Goal: Information Seeking & Learning: Learn about a topic

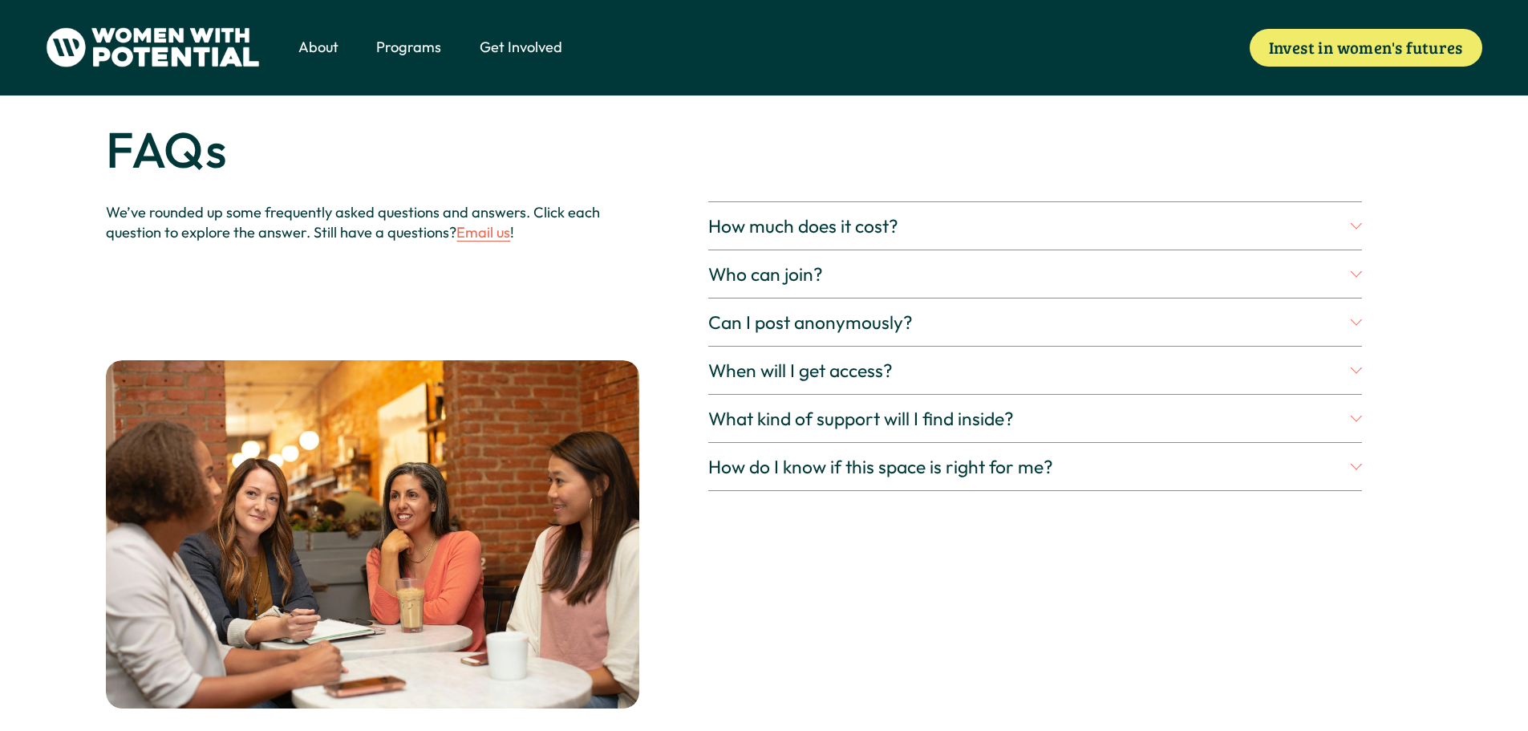
scroll to position [4718, 0]
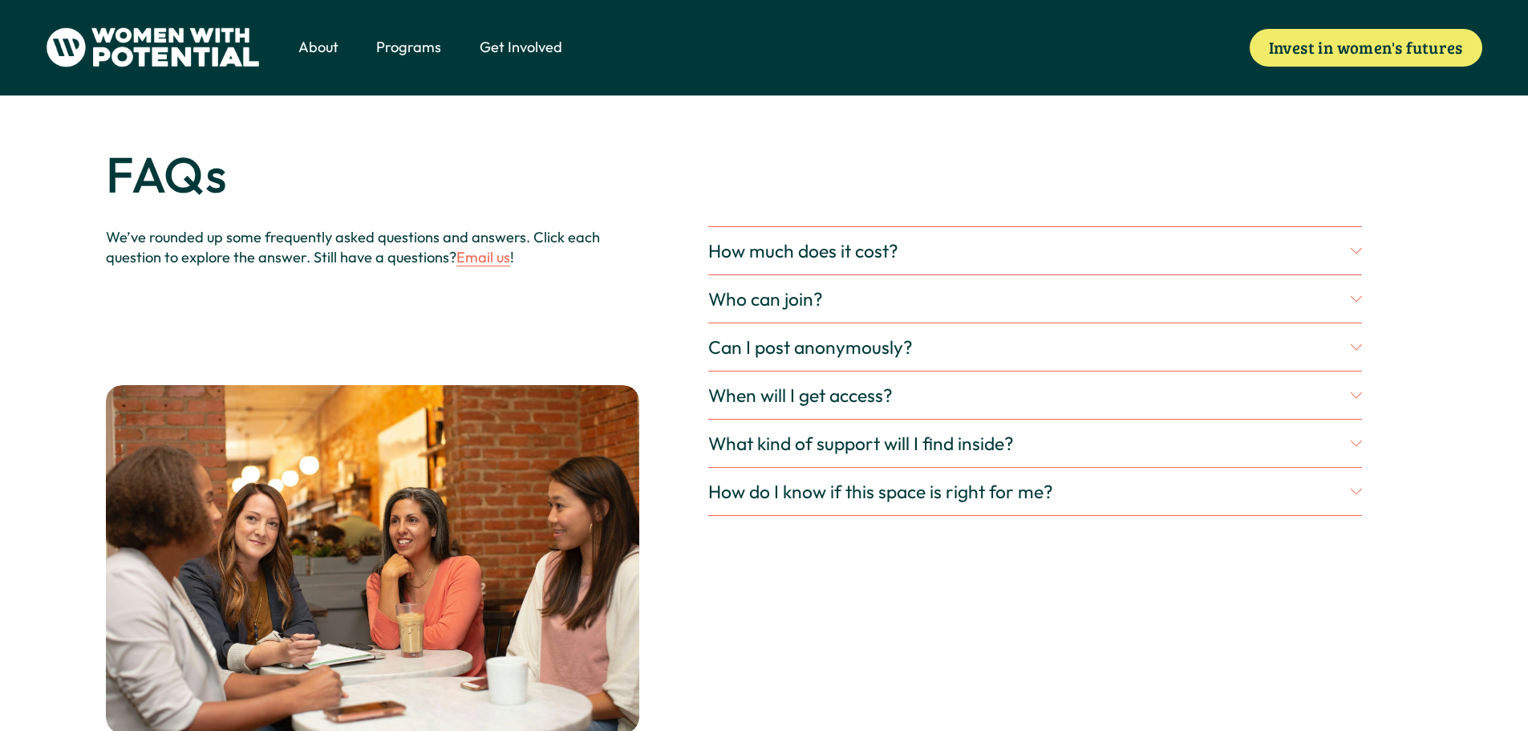
click at [1354, 463] on button "What kind of support will I find inside?" at bounding box center [1035, 442] width 654 height 47
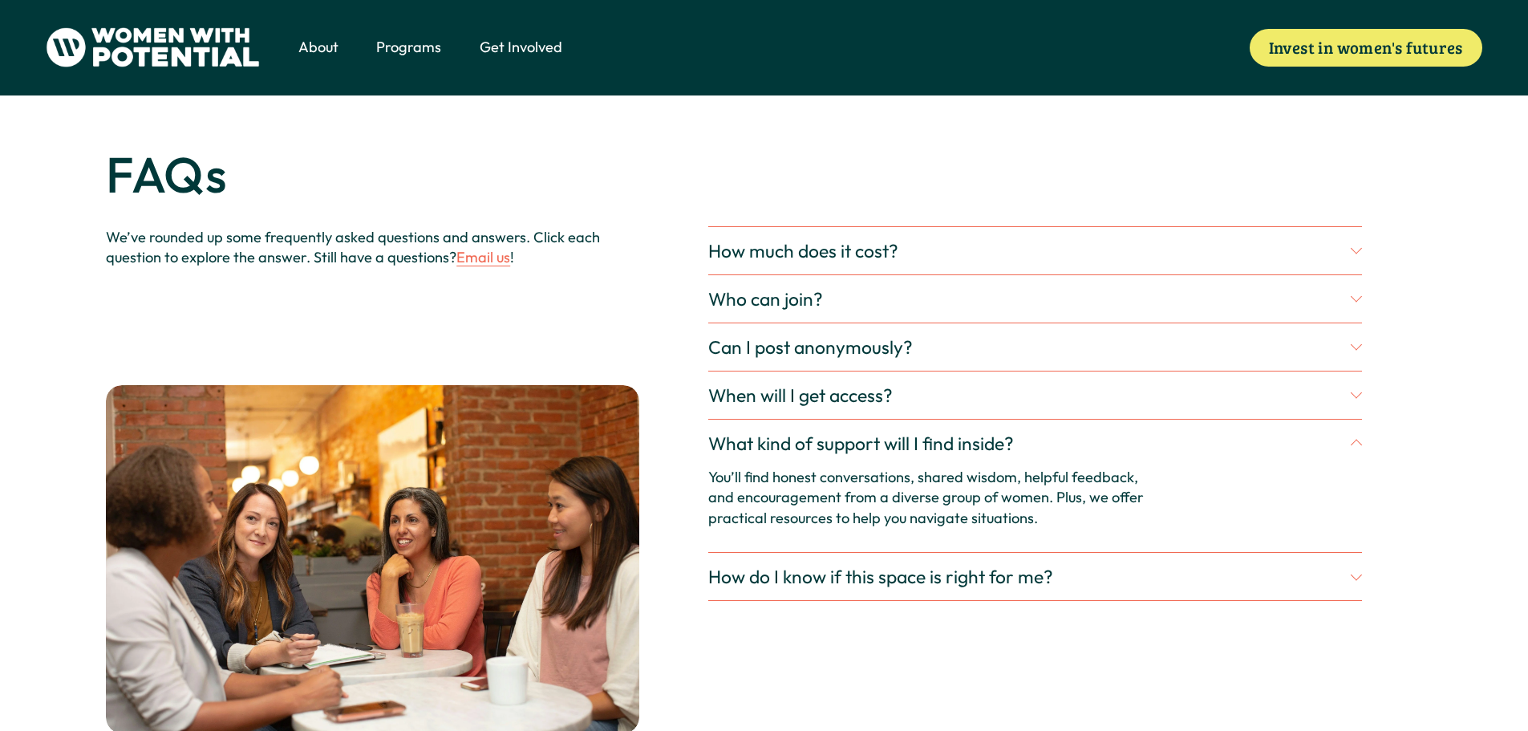
click at [0, 0] on span "1:1 Coaching" at bounding box center [0, 0] width 0 height 0
click at [0, 0] on span "The Table" at bounding box center [0, 0] width 0 height 0
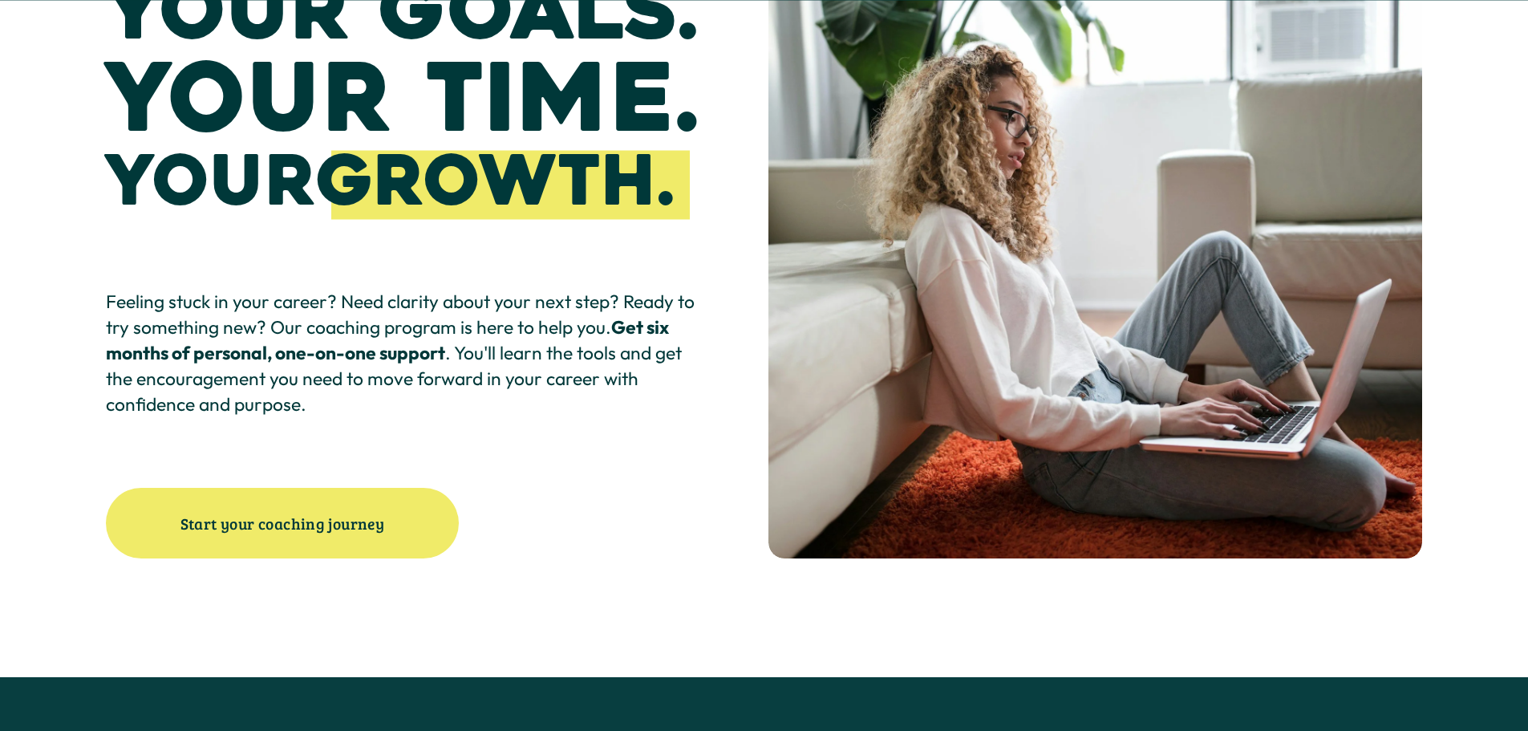
scroll to position [321, 0]
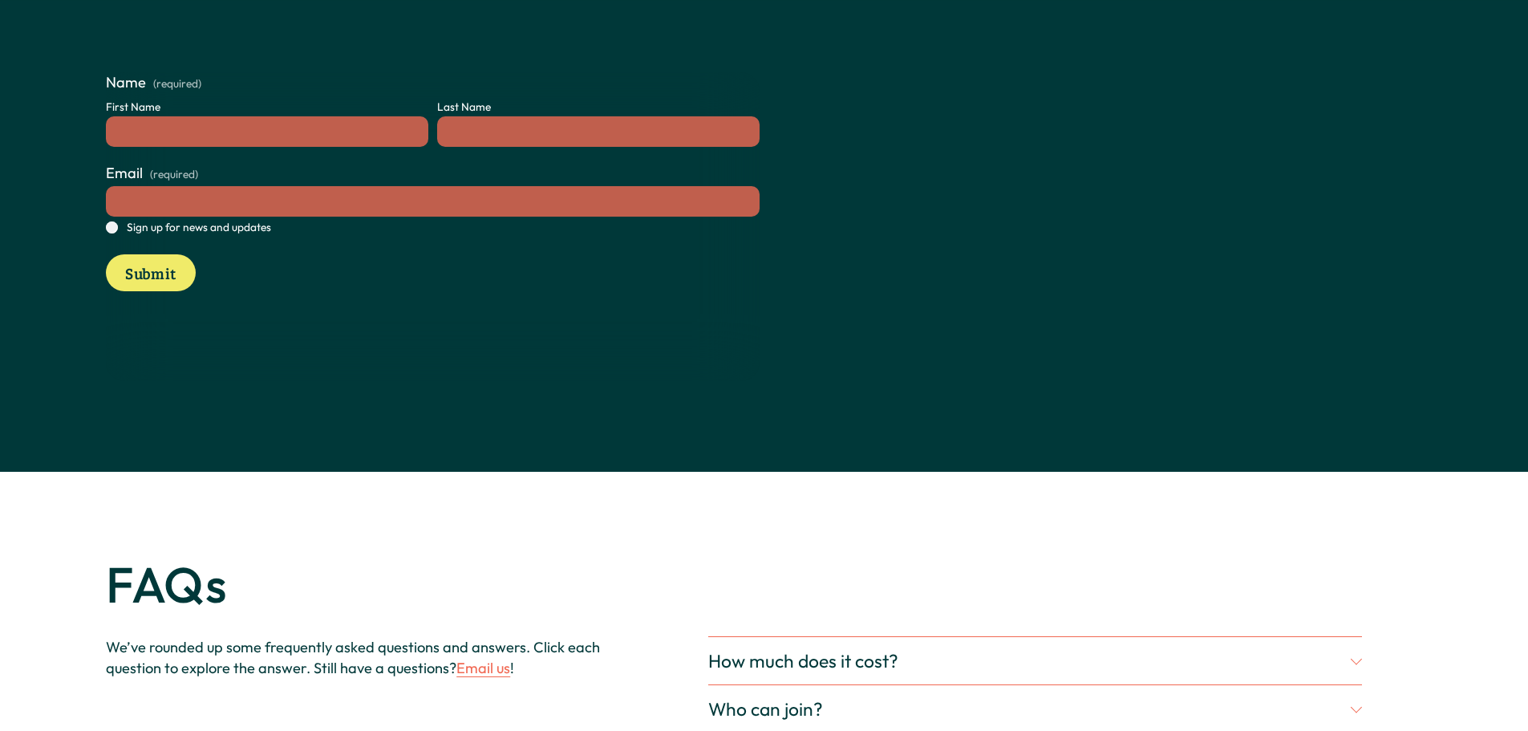
scroll to position [4891, 0]
